Goal: Information Seeking & Learning: Compare options

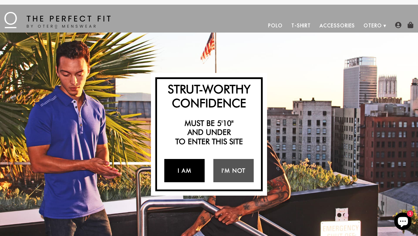
click at [192, 164] on link "I Am" at bounding box center [184, 170] width 40 height 23
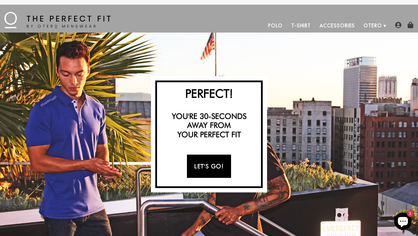
click at [207, 165] on link "Let's Go!" at bounding box center [209, 166] width 44 height 23
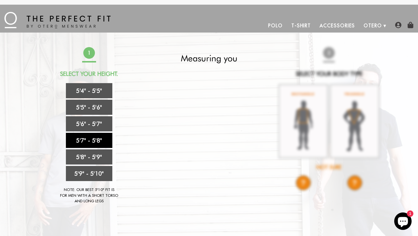
click at [103, 142] on link "5'7" - 5'8"" at bounding box center [89, 140] width 46 height 15
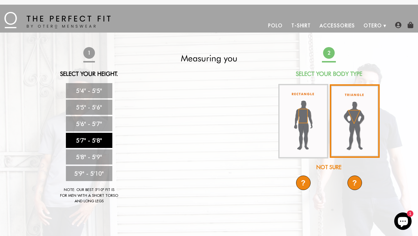
click at [355, 122] on img at bounding box center [355, 121] width 50 height 74
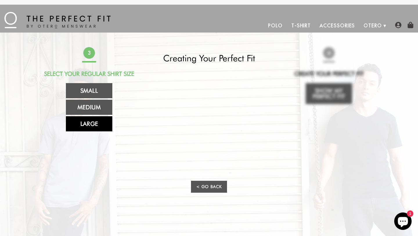
click at [104, 120] on link "Large" at bounding box center [89, 123] width 46 height 15
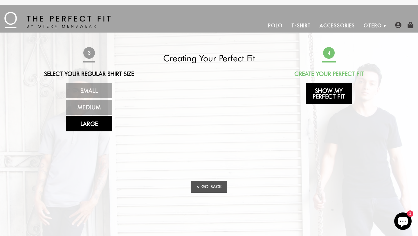
click at [327, 93] on link "Show My Perfect Fit" at bounding box center [329, 93] width 46 height 21
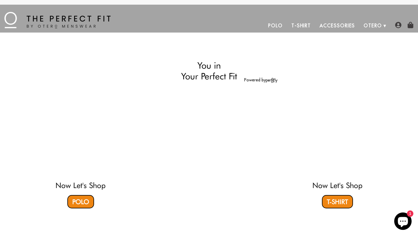
select select "57-58"
select select "triangle"
select select "L"
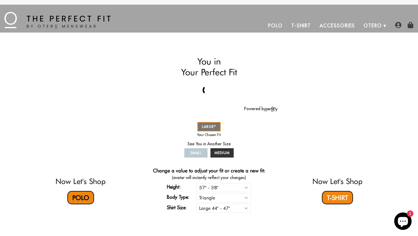
click at [78, 200] on link "Polo" at bounding box center [80, 197] width 27 height 13
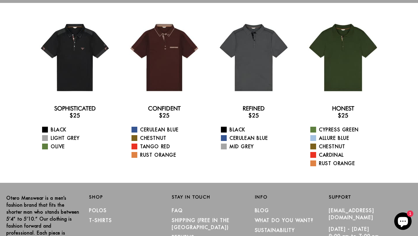
scroll to position [26, 0]
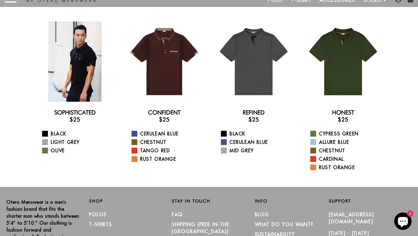
click at [76, 90] on div at bounding box center [75, 62] width 80 height 80
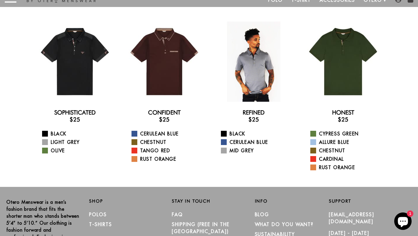
click at [252, 74] on div at bounding box center [254, 62] width 80 height 80
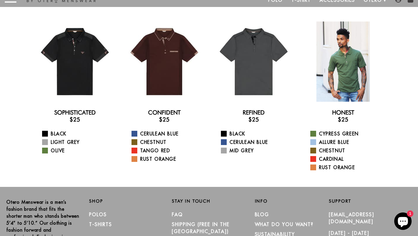
click at [345, 68] on div at bounding box center [343, 62] width 80 height 80
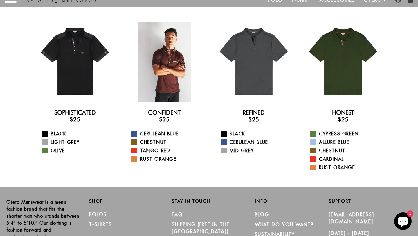
click at [172, 69] on div at bounding box center [164, 62] width 80 height 80
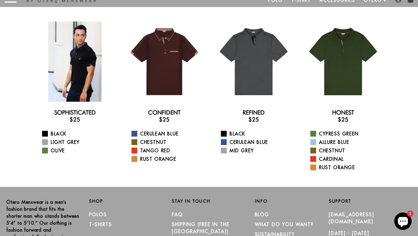
click at [53, 61] on div at bounding box center [75, 62] width 80 height 80
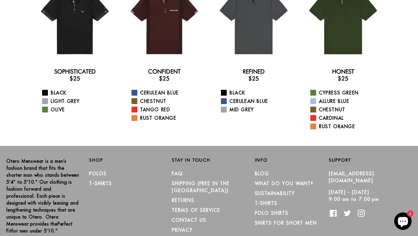
scroll to position [0, 0]
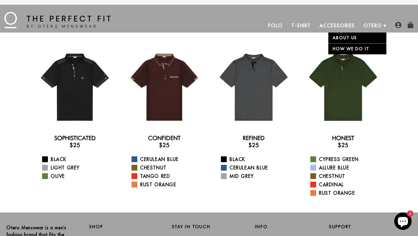
click at [376, 24] on link "Otero" at bounding box center [373, 26] width 27 height 14
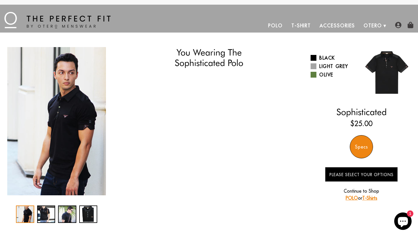
select select "57-58"
select select "triangle"
select select "L"
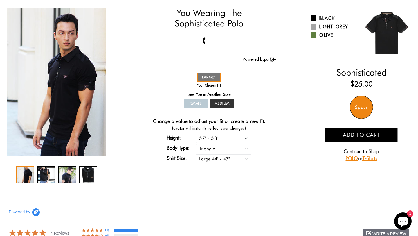
scroll to position [40, 0]
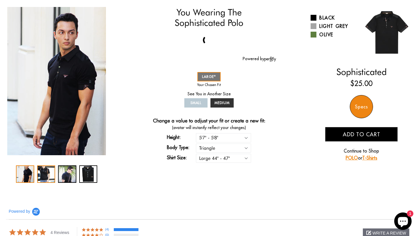
click at [49, 172] on div "2 / 4" at bounding box center [46, 173] width 18 height 17
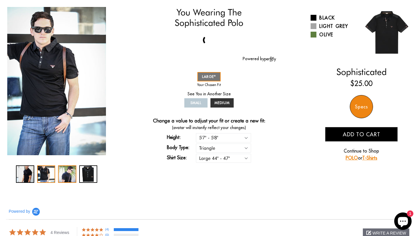
click at [67, 175] on div "3 / 4" at bounding box center [67, 173] width 18 height 17
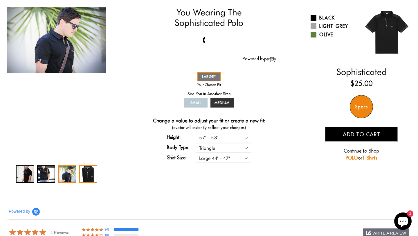
click at [89, 176] on div "4 / 4" at bounding box center [88, 173] width 18 height 17
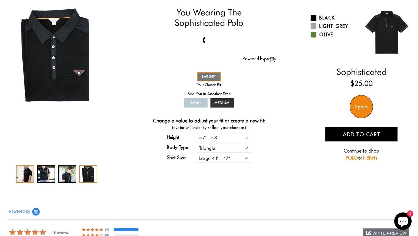
click at [28, 172] on div "1 / 4" at bounding box center [25, 173] width 18 height 17
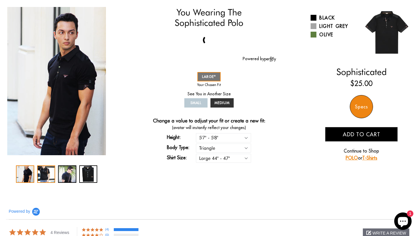
click at [45, 175] on div "2 / 4" at bounding box center [46, 173] width 18 height 17
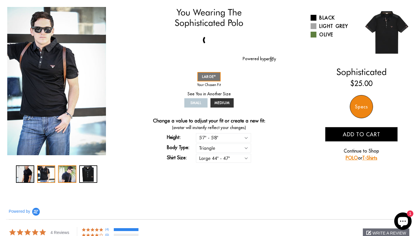
click at [65, 176] on div "3 / 4" at bounding box center [67, 173] width 18 height 17
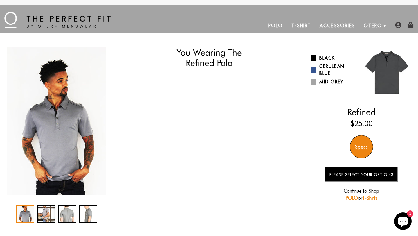
select select "57-58"
select select "triangle"
select select "L"
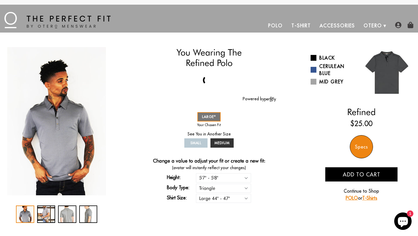
click at [368, 149] on div "Specs" at bounding box center [361, 146] width 23 height 23
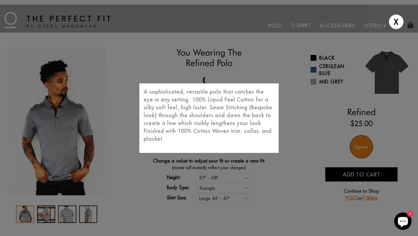
click at [103, 68] on div "X A sophisticated, versatile polo that catches the eye in any setting. 100% Liq…" at bounding box center [209, 118] width 418 height 236
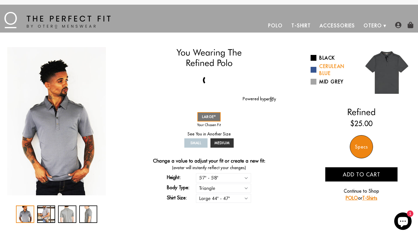
click at [316, 70] on span at bounding box center [314, 70] width 6 height 6
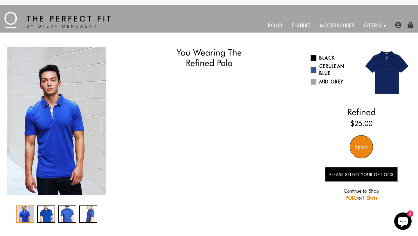
select select "57-58"
select select "triangle"
select select "L"
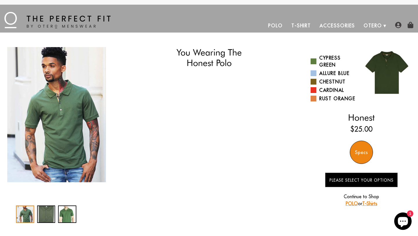
select select "57-58"
select select "triangle"
select select "L"
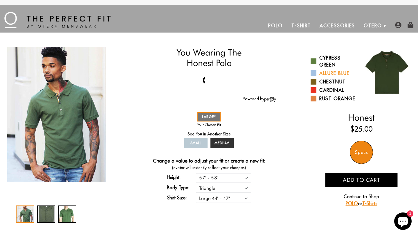
click at [315, 73] on span at bounding box center [314, 73] width 6 height 6
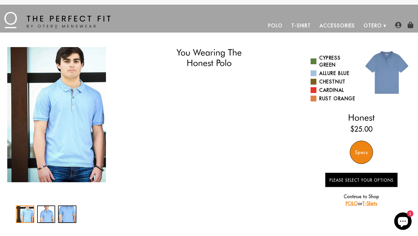
select select "57-58"
select select "triangle"
select select "L"
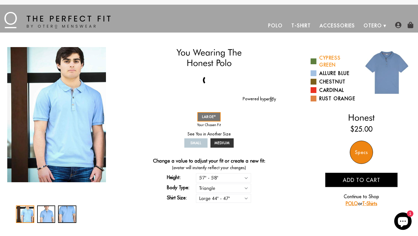
click at [314, 60] on span at bounding box center [314, 61] width 6 height 6
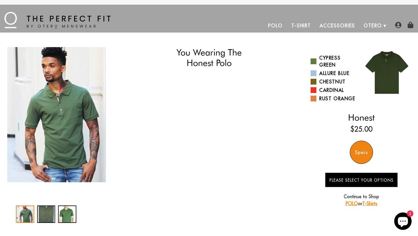
select select "57-58"
select select "triangle"
select select "L"
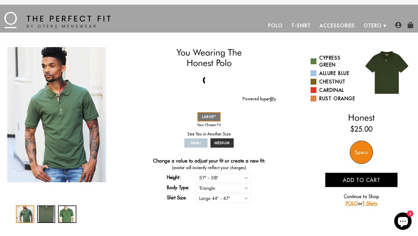
click at [367, 151] on div "Specs" at bounding box center [361, 152] width 23 height 23
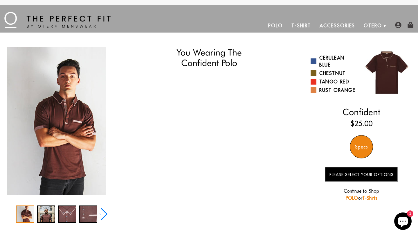
select select "57-58"
select select "triangle"
select select "L"
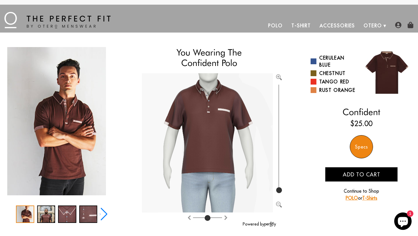
click at [363, 149] on div "Specs" at bounding box center [361, 146] width 23 height 23
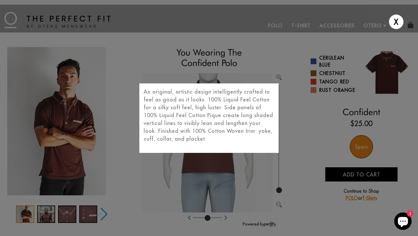
click at [143, 55] on div "X An original, artistic design intelligently crafted to feel as good as it look…" at bounding box center [209, 118] width 418 height 236
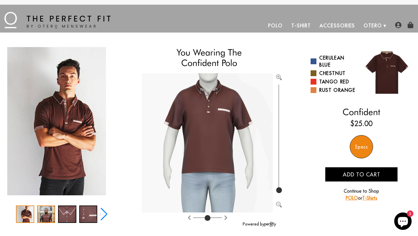
click at [49, 216] on div "2 / 5" at bounding box center [46, 213] width 18 height 17
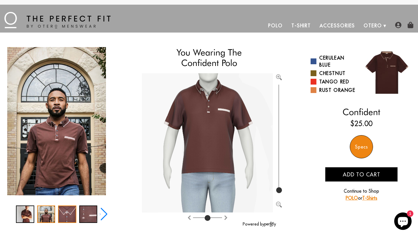
click at [66, 216] on div "3 / 5" at bounding box center [67, 213] width 18 height 17
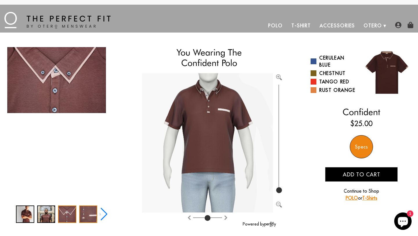
click at [82, 214] on div "4 / 5" at bounding box center [88, 213] width 18 height 17
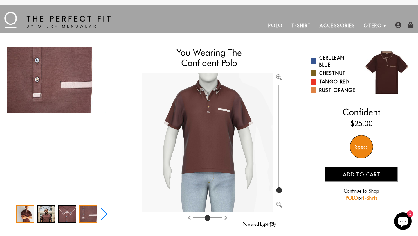
click at [26, 216] on div "1 / 5" at bounding box center [25, 213] width 18 height 17
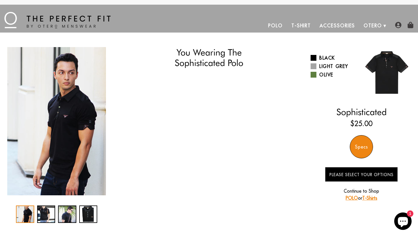
select select "57-58"
select select "triangle"
select select "L"
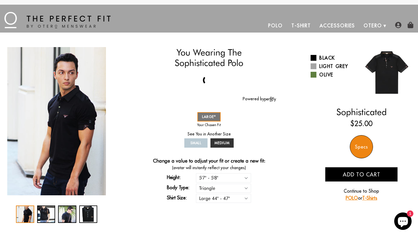
click at [356, 142] on div "Specs" at bounding box center [361, 146] width 23 height 23
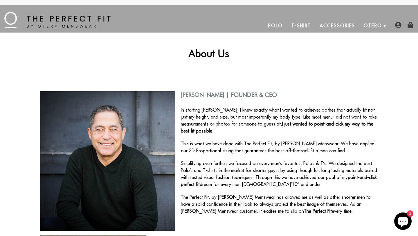
click at [344, 24] on link "Accessories" at bounding box center [338, 26] width 44 height 14
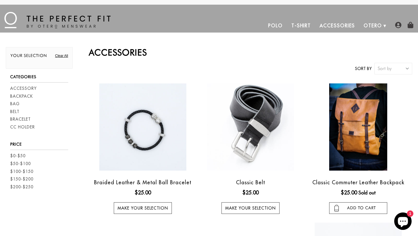
click at [61, 57] on link "Clear All" at bounding box center [61, 55] width 13 height 5
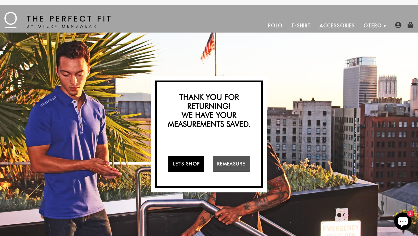
click at [194, 165] on link "Let's Shop" at bounding box center [187, 164] width 36 height 16
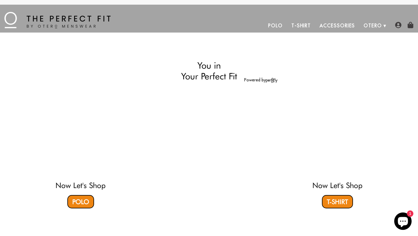
select select "57-58"
select select "triangle"
select select "L"
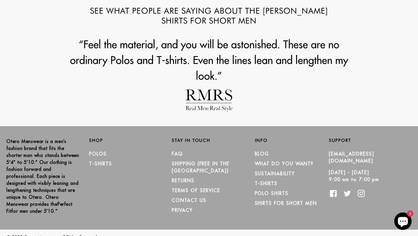
scroll to position [646, 0]
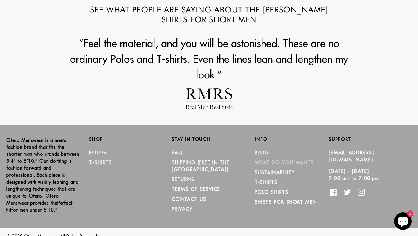
click at [294, 161] on link "What Do You Want?" at bounding box center [284, 163] width 59 height 6
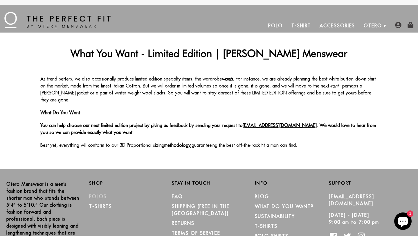
click at [103, 194] on link "Polos" at bounding box center [98, 197] width 18 height 6
